Goal: Information Seeking & Learning: Find specific fact

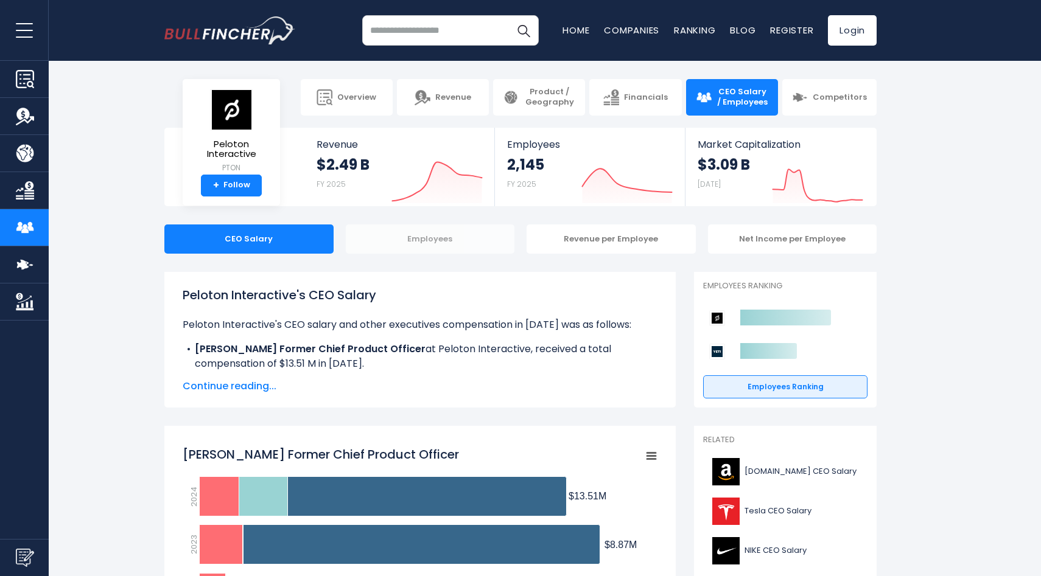
click at [440, 249] on div "Employees" at bounding box center [430, 239] width 169 height 29
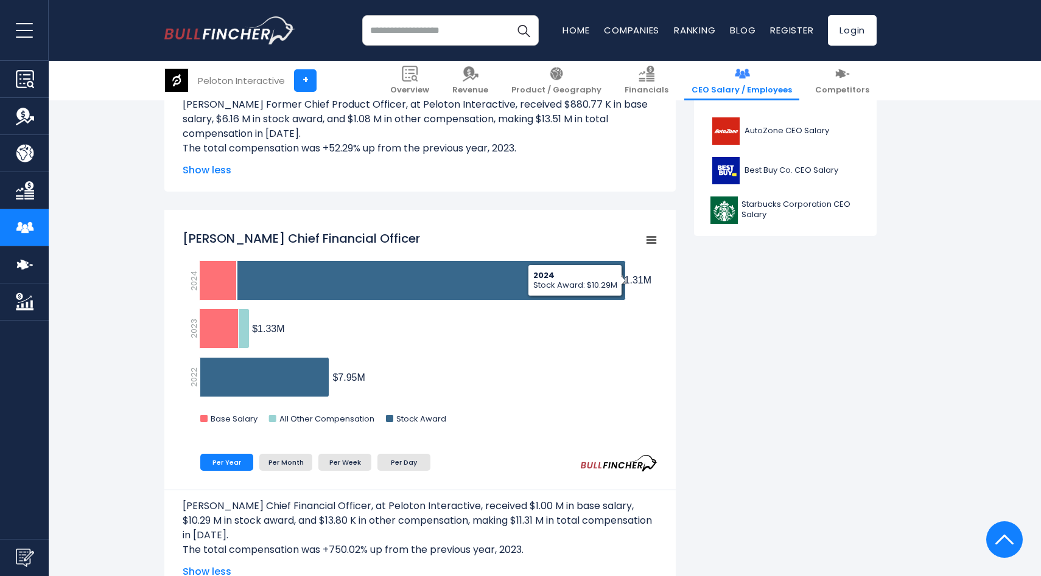
scroll to position [677, 0]
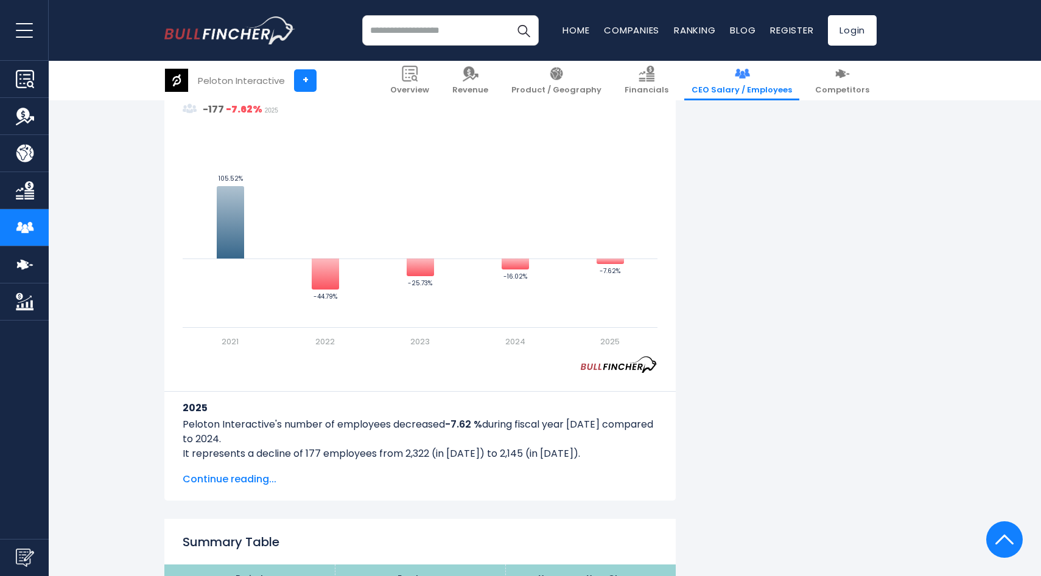
scroll to position [997, 0]
